Goal: Communication & Community: Answer question/provide support

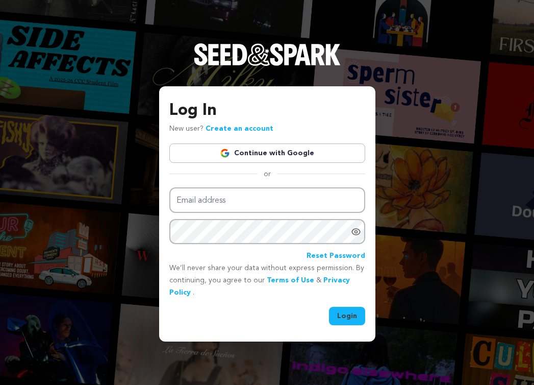
click at [241, 152] on link "Continue with Google" at bounding box center [267, 152] width 196 height 19
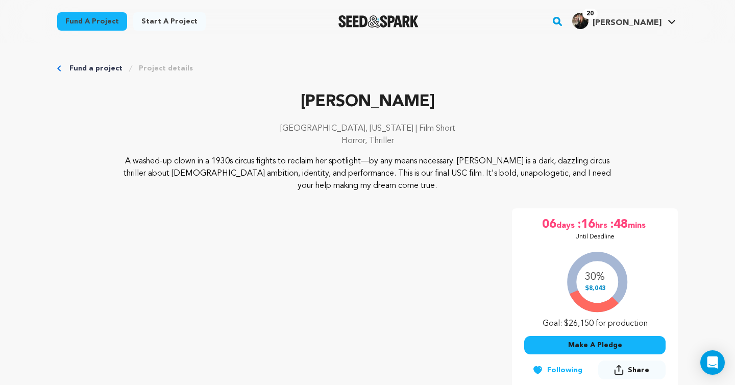
click at [534, 28] on h4 "[PERSON_NAME]" at bounding box center [626, 23] width 69 height 12
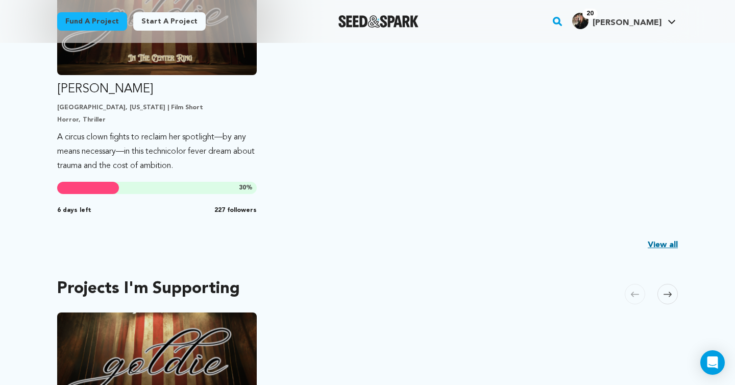
scroll to position [363, 0]
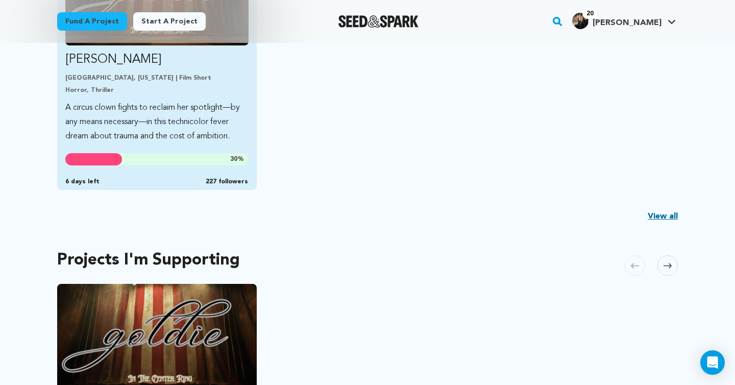
click at [148, 106] on p "A circus clown fights to reclaim her spotlight—by any means necessary—in this t…" at bounding box center [156, 122] width 183 height 43
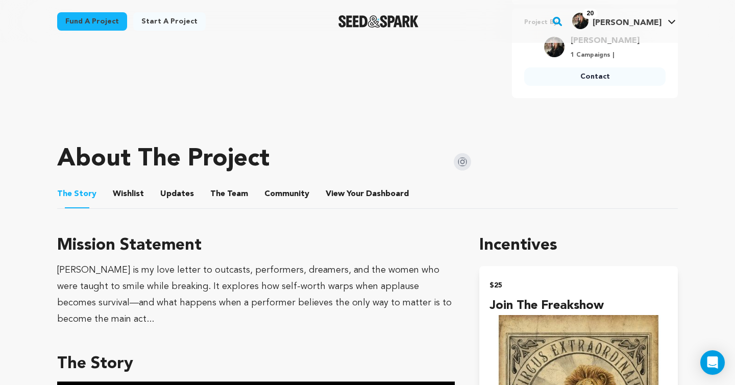
scroll to position [417, 0]
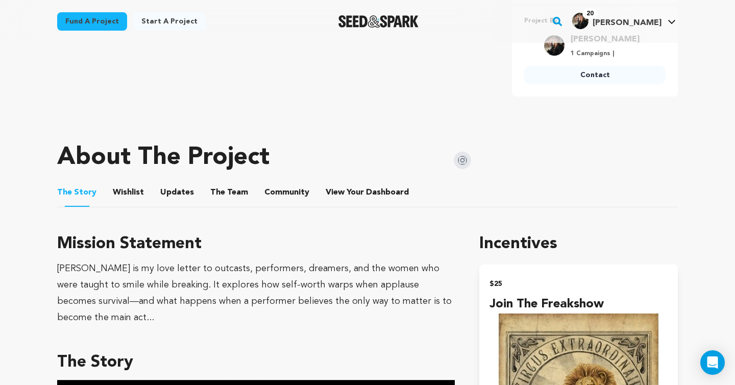
click at [280, 196] on button "Community" at bounding box center [287, 194] width 24 height 24
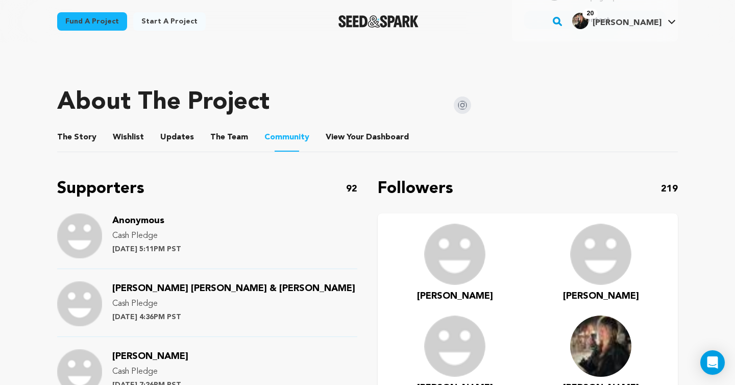
scroll to position [505, 0]
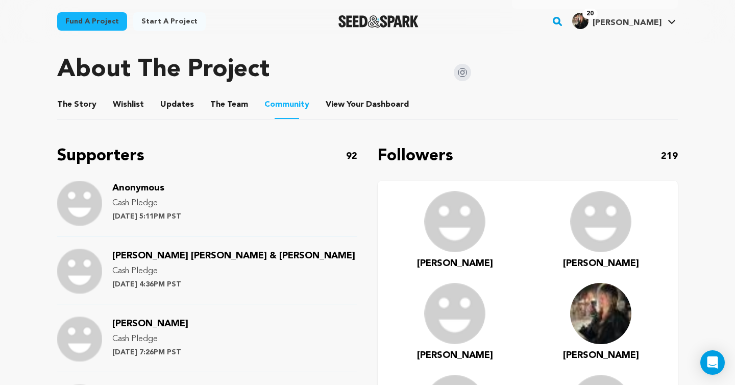
click at [95, 217] on img at bounding box center [79, 203] width 45 height 45
click at [86, 204] on img at bounding box center [79, 203] width 45 height 45
click at [456, 231] on img at bounding box center [454, 221] width 61 height 61
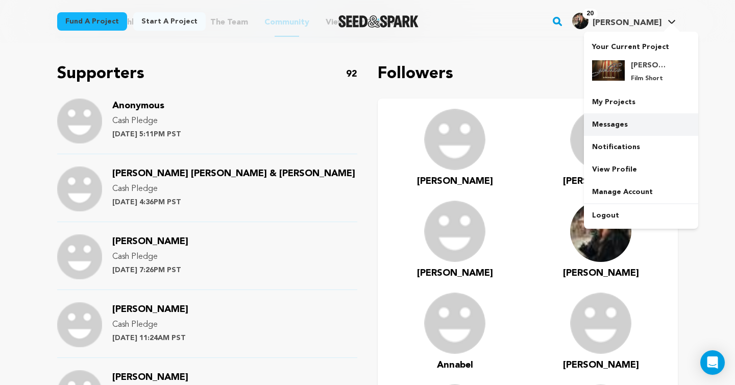
click at [612, 123] on link "Messages" at bounding box center [641, 124] width 114 height 22
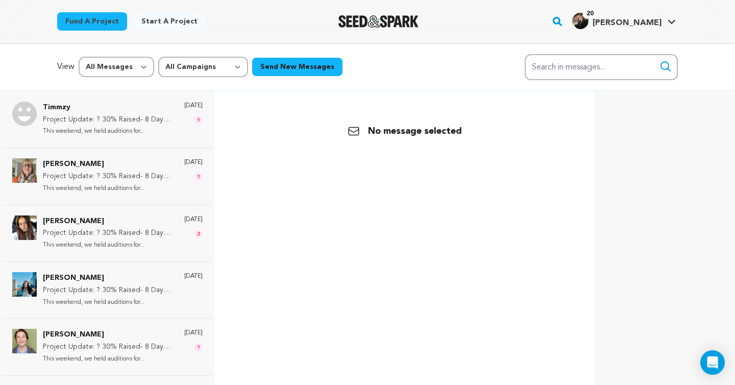
click at [287, 66] on button "Send New Messages" at bounding box center [297, 67] width 90 height 18
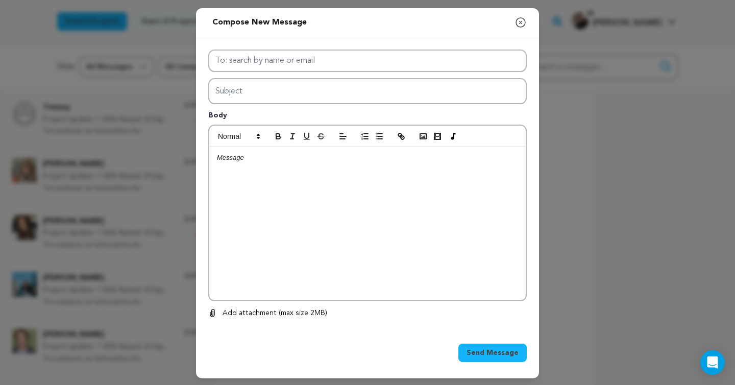
click at [516, 20] on icon "button" at bounding box center [520, 22] width 9 height 9
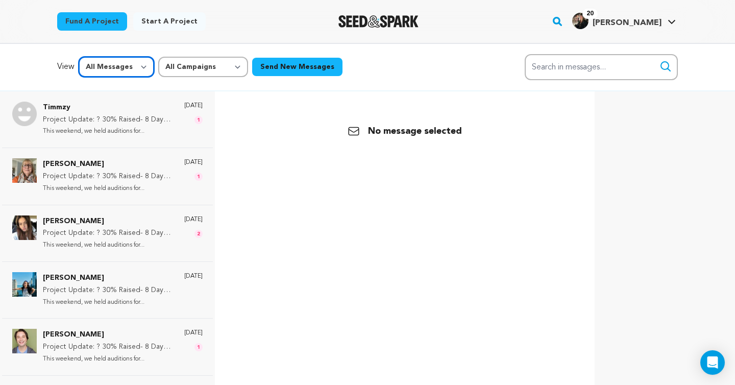
click at [135, 65] on select "All Messages Starred Unread" at bounding box center [117, 67] width 76 height 20
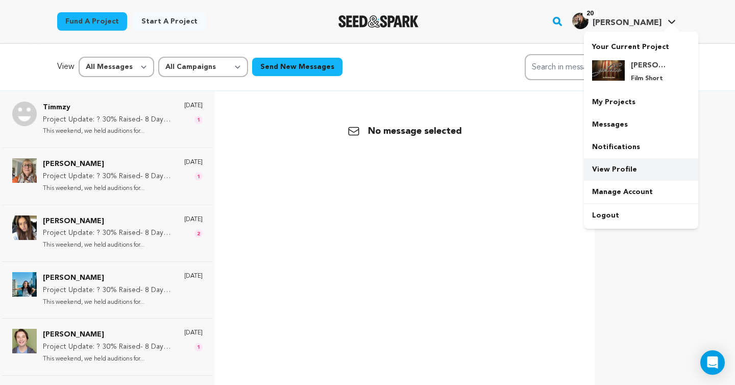
click at [615, 173] on link "View Profile" at bounding box center [641, 169] width 114 height 22
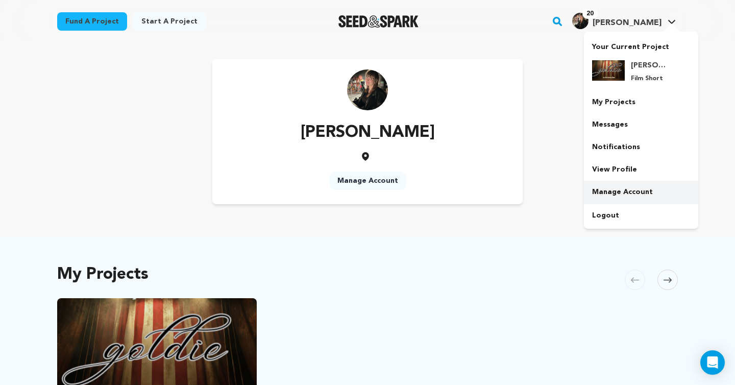
click at [616, 192] on link "Manage Account" at bounding box center [641, 192] width 114 height 22
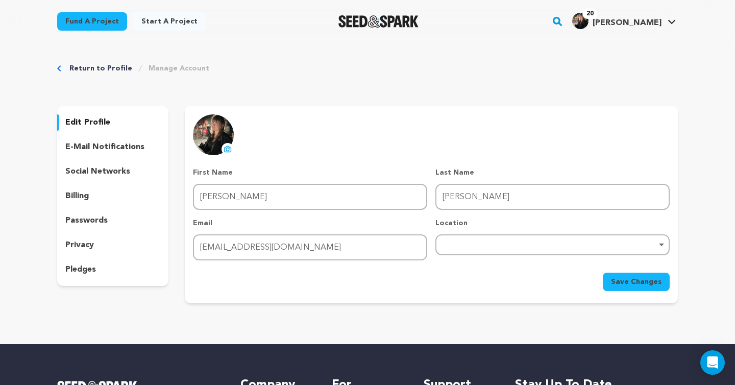
click at [130, 149] on p "e-mail notifications" at bounding box center [104, 147] width 79 height 12
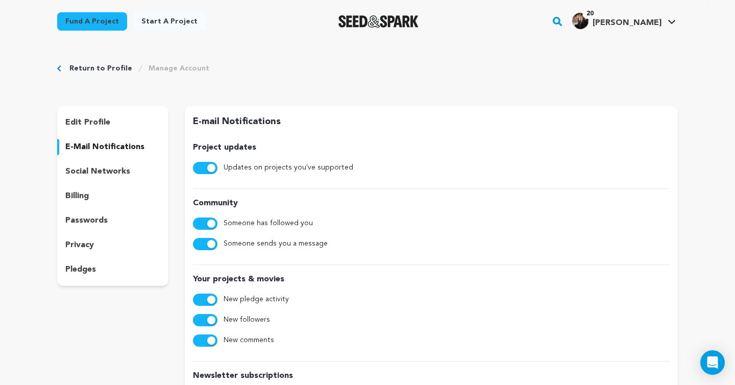
click at [126, 169] on p "social networks" at bounding box center [97, 171] width 65 height 12
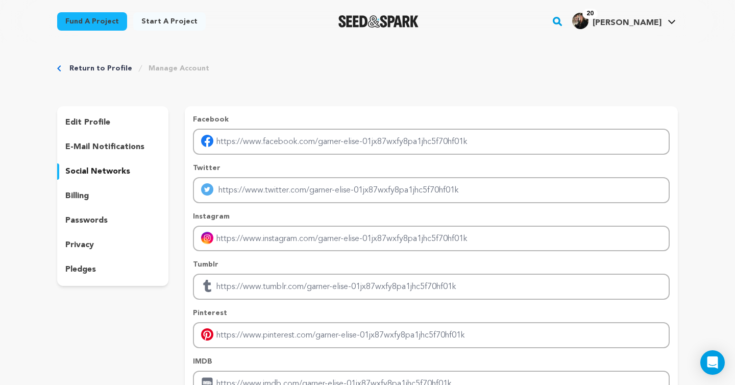
click at [90, 186] on div "edit profile e-mail notifications social networks billing passwords privacy ple…" at bounding box center [112, 196] width 111 height 180
click at [90, 220] on p "passwords" at bounding box center [86, 220] width 42 height 12
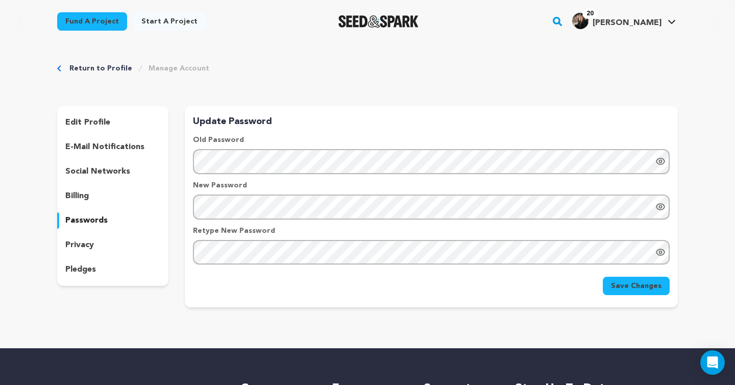
click at [653, 23] on span "[PERSON_NAME]" at bounding box center [626, 23] width 69 height 8
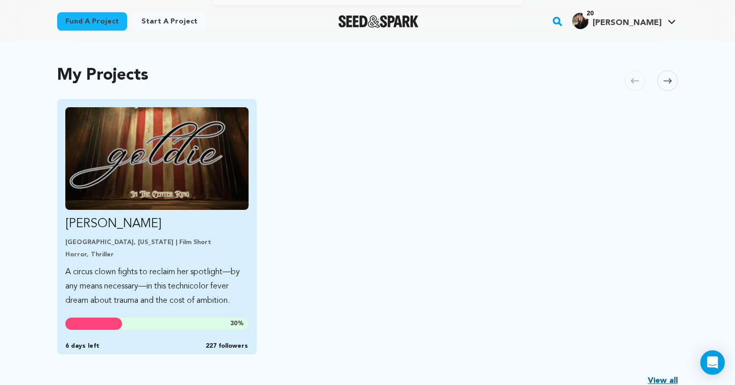
scroll to position [196, 0]
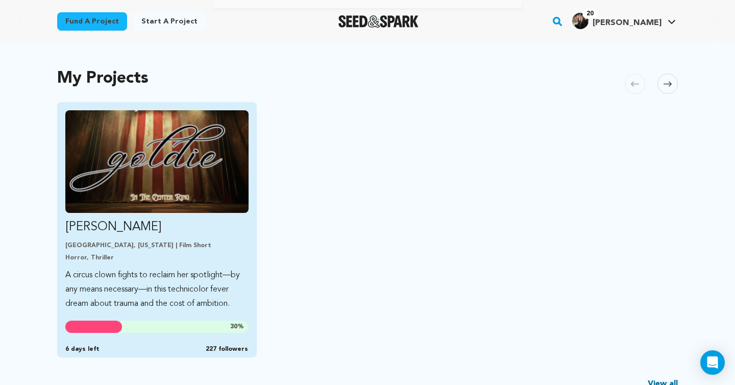
click at [235, 290] on p "A circus clown fights to reclaim her spotlight—by any means necessary—in this t…" at bounding box center [156, 289] width 183 height 43
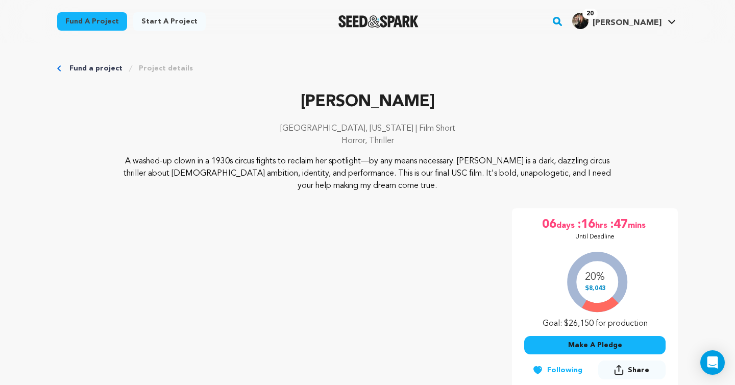
scroll to position [108, 0]
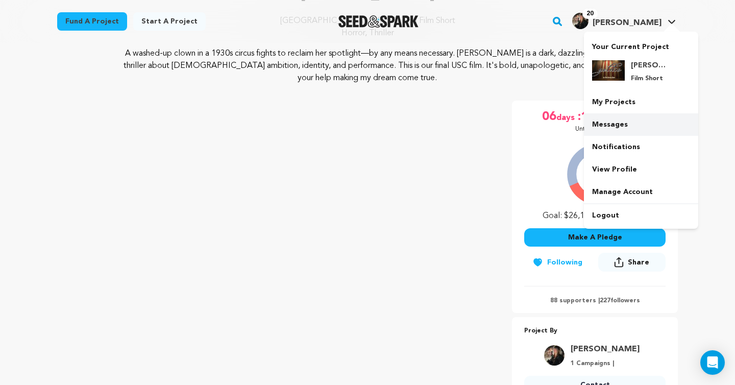
click at [620, 129] on link "Messages" at bounding box center [641, 124] width 114 height 22
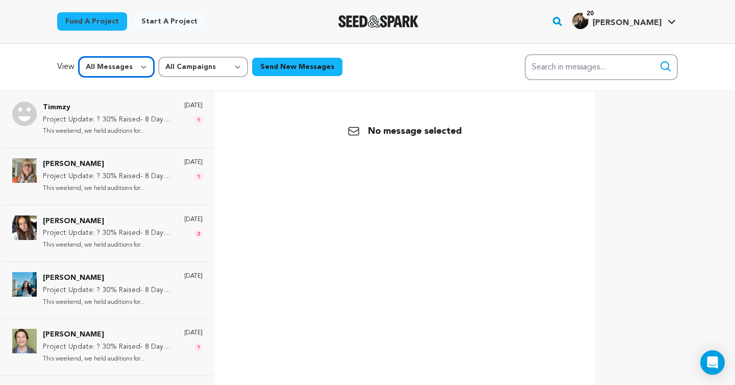
click at [131, 68] on select "All Messages Starred Unread" at bounding box center [117, 67] width 76 height 20
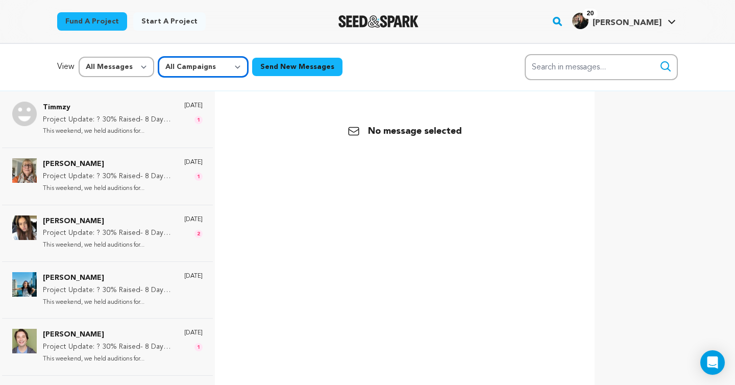
click at [195, 57] on select "All Campaigns Goldie" at bounding box center [203, 67] width 90 height 20
select select "61460"
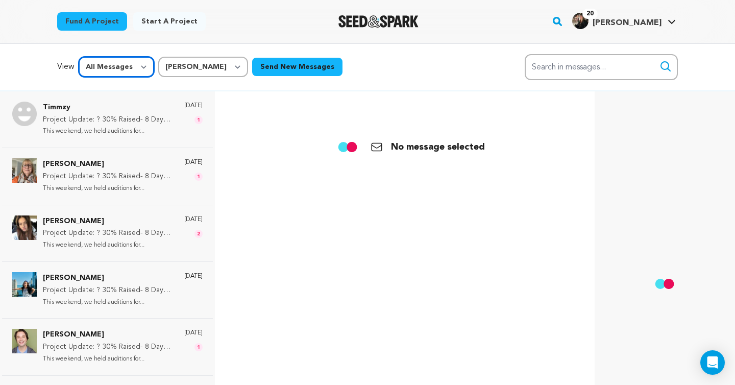
click at [147, 68] on select "All Messages Starred Unread" at bounding box center [117, 67] width 76 height 20
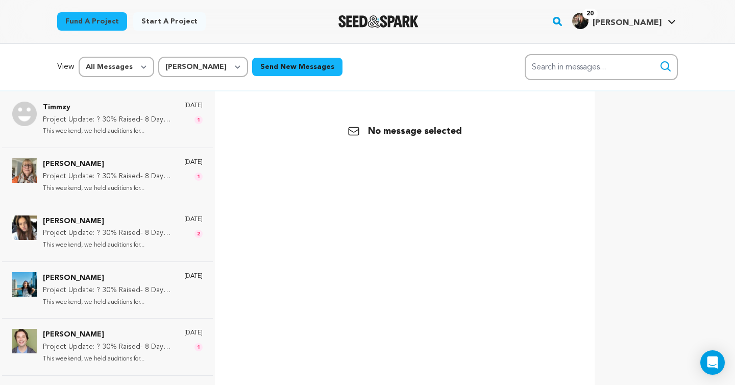
click at [61, 63] on p "View" at bounding box center [65, 67] width 17 height 12
click at [184, 127] on div "1 day ago 1" at bounding box center [193, 120] width 18 height 36
click at [703, 176] on div at bounding box center [665, 284] width 120 height 364
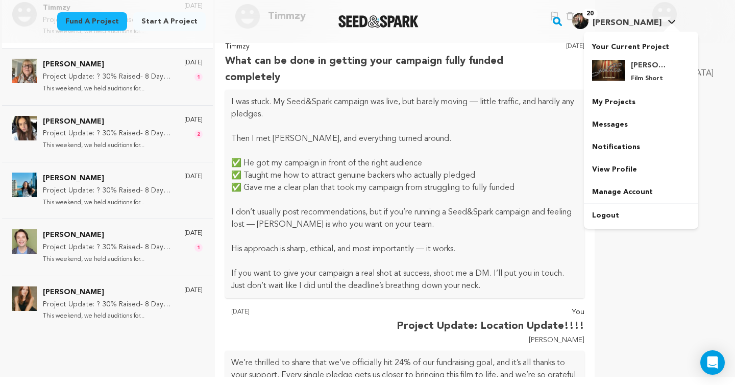
click at [658, 28] on h4 "[PERSON_NAME]" at bounding box center [626, 23] width 69 height 12
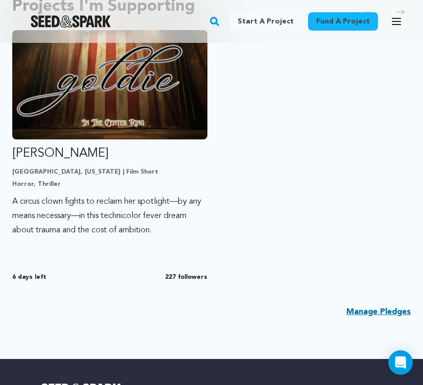
scroll to position [616, 0]
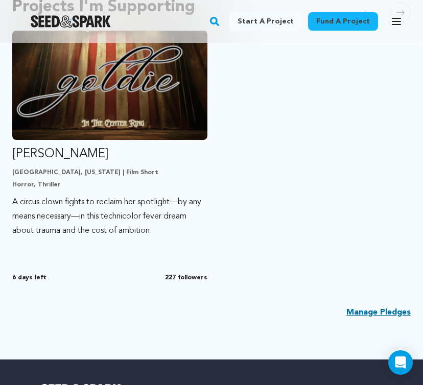
click at [366, 316] on link "Manage Pledges" at bounding box center [378, 312] width 64 height 12
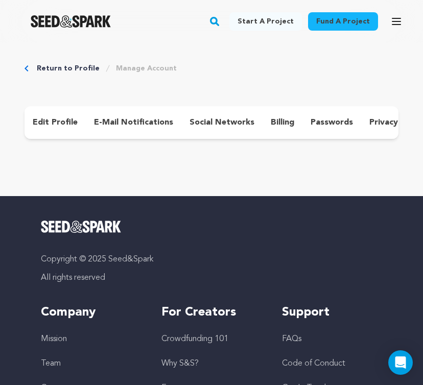
click at [137, 125] on p "e-mail notifications" at bounding box center [133, 122] width 79 height 12
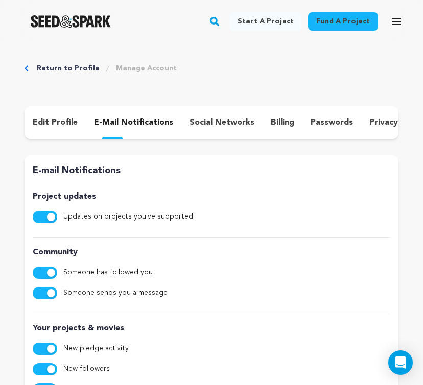
click at [199, 125] on p "social networks" at bounding box center [221, 122] width 65 height 12
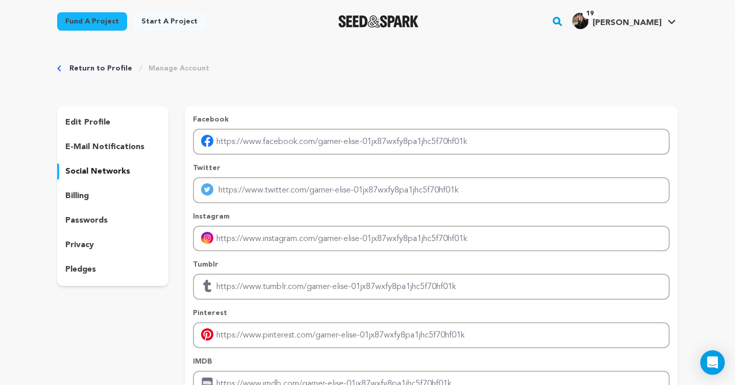
click at [85, 157] on div "edit profile e-mail notifications social networks billing passwords privacy ple…" at bounding box center [112, 196] width 111 height 180
click at [84, 127] on p "edit profile" at bounding box center [87, 122] width 45 height 12
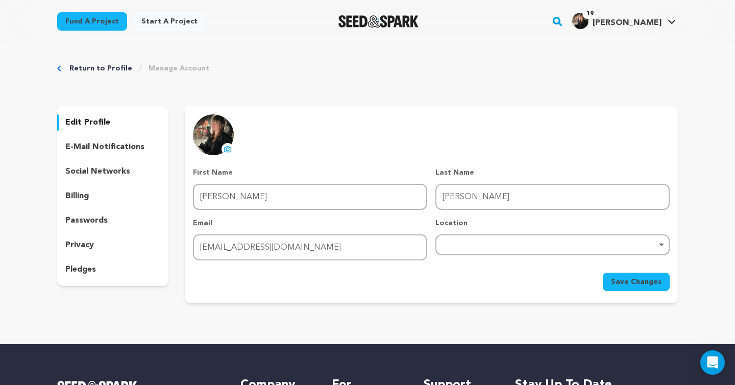
click at [92, 147] on p "e-mail notifications" at bounding box center [104, 147] width 79 height 12
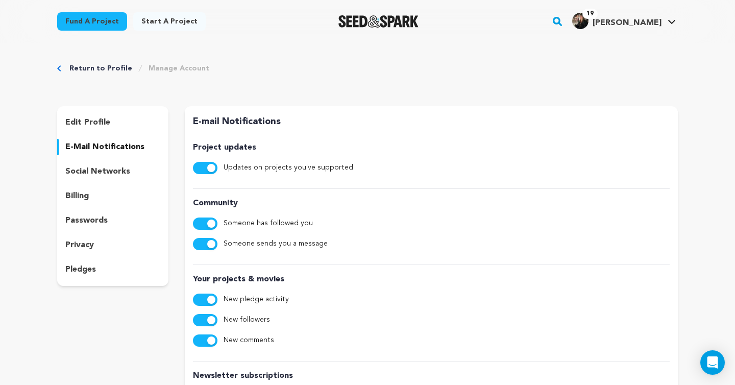
click at [89, 243] on p "privacy" at bounding box center [79, 245] width 29 height 12
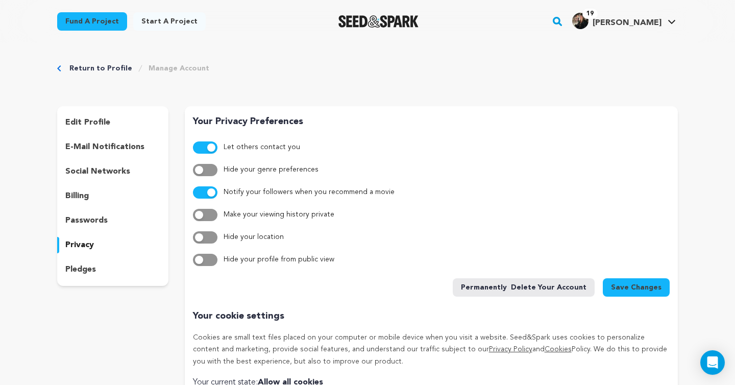
click at [88, 263] on div "pledges" at bounding box center [112, 269] width 111 height 16
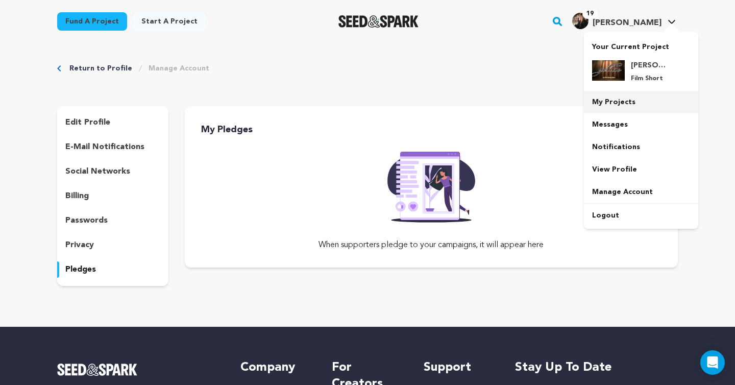
click at [422, 96] on link "My Projects" at bounding box center [641, 102] width 114 height 22
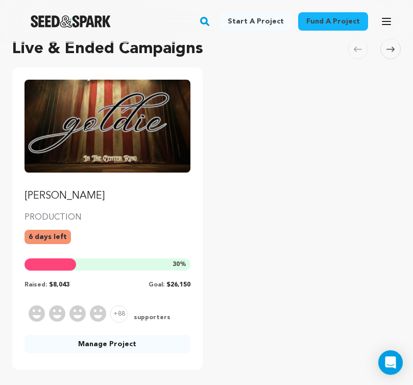
scroll to position [108, 0]
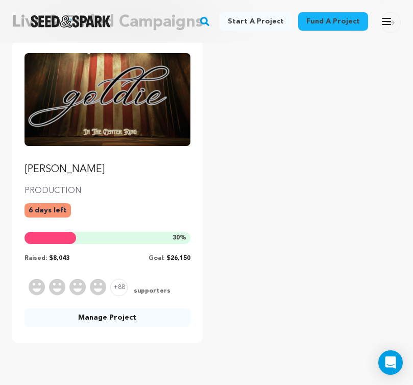
click at [141, 292] on span "supporters" at bounding box center [151, 291] width 39 height 9
click at [119, 290] on span "+88" at bounding box center [118, 287] width 17 height 17
click at [123, 313] on link "Manage Project" at bounding box center [107, 317] width 166 height 18
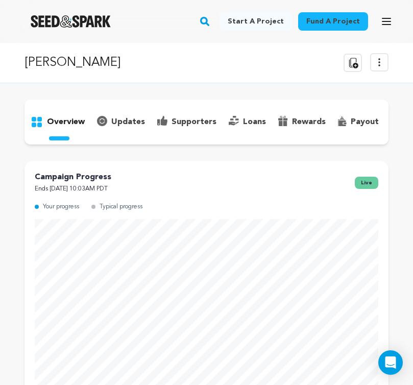
click at [190, 121] on p "supporters" at bounding box center [193, 122] width 45 height 12
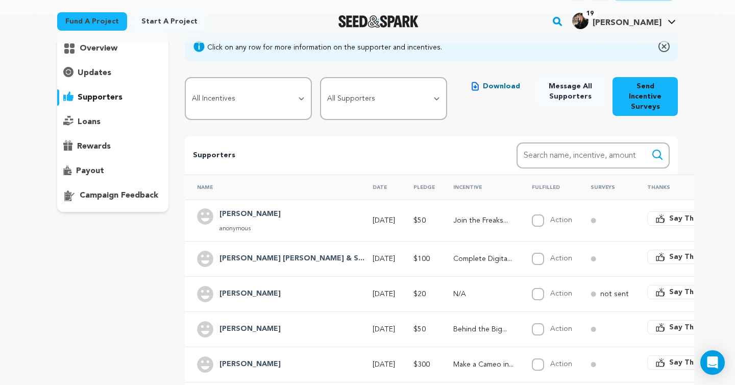
scroll to position [86, 0]
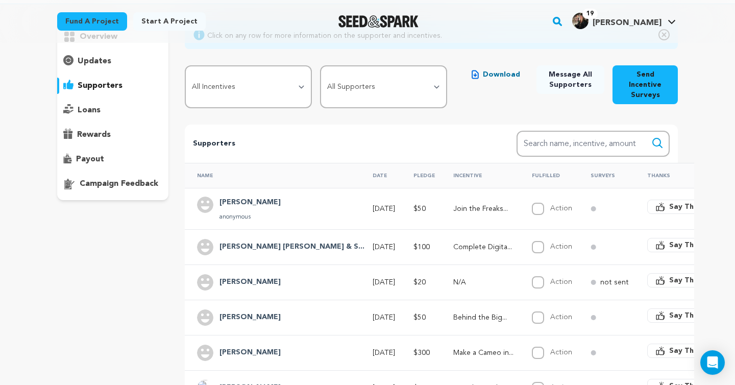
click at [232, 203] on h4 "Williams" at bounding box center [249, 202] width 61 height 12
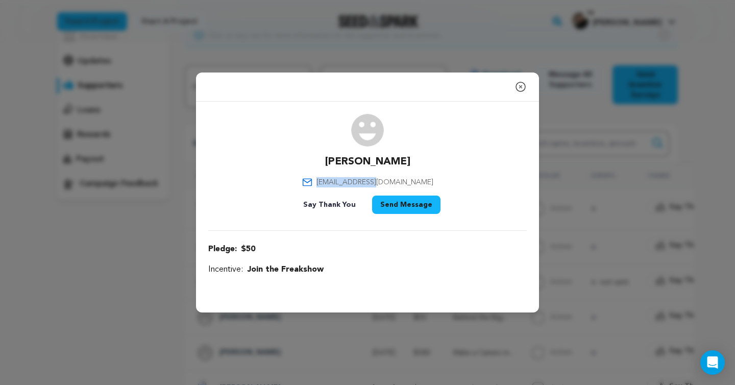
drag, startPoint x: 422, startPoint y: 176, endPoint x: 409, endPoint y: 183, distance: 15.1
click at [409, 183] on div "Williams eew1024@aol.com Say Thank You Send Message" at bounding box center [367, 166] width 318 height 104
click at [412, 84] on icon "button" at bounding box center [520, 87] width 12 height 12
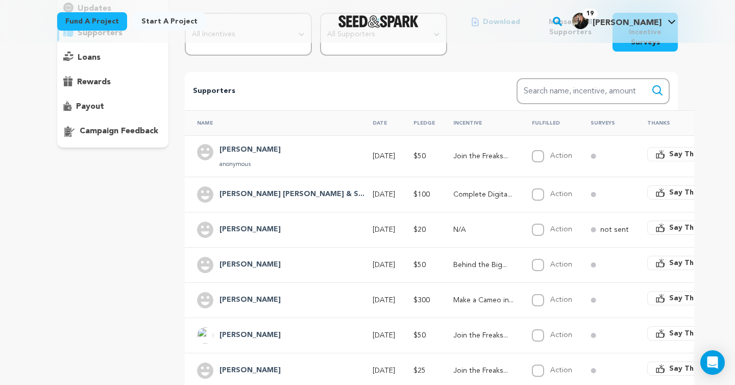
scroll to position [165, 0]
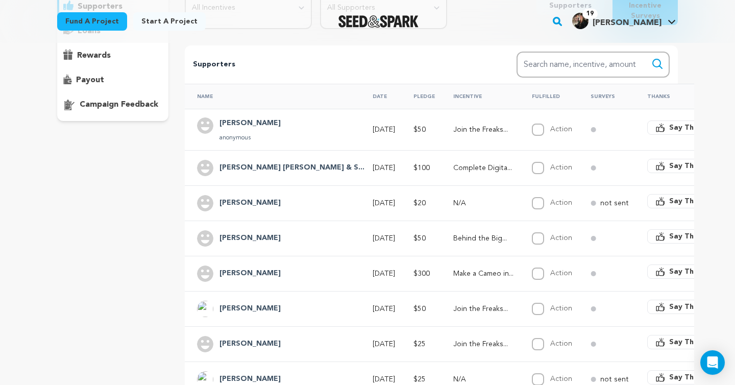
click at [249, 125] on h4 "Williams" at bounding box center [249, 123] width 61 height 12
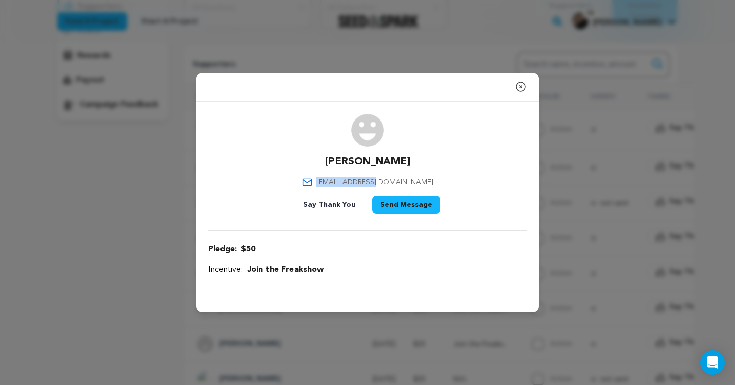
drag, startPoint x: 411, startPoint y: 183, endPoint x: 345, endPoint y: 182, distance: 66.3
click at [345, 182] on div "Williams eew1024@aol.com Say Thank You Send Message" at bounding box center [367, 166] width 318 height 104
copy span "eew1024@aol.com"
click at [412, 77] on button "Close modal" at bounding box center [520, 87] width 12 height 20
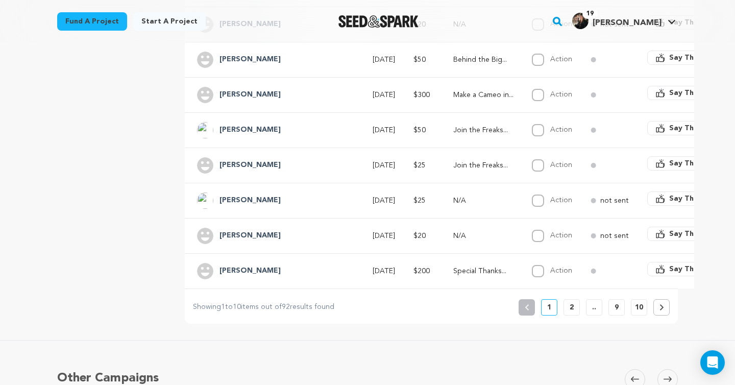
scroll to position [344, 0]
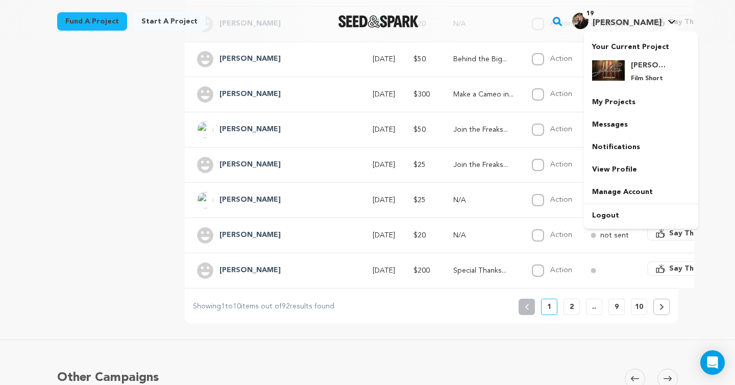
click at [412, 16] on div "19 Elise G." at bounding box center [616, 21] width 89 height 16
